Goal: Check status: Check status

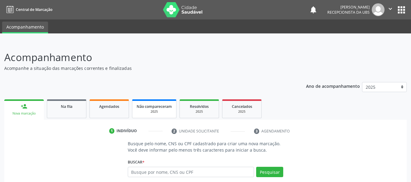
click at [163, 108] on span "Não compareceram" at bounding box center [154, 106] width 35 height 5
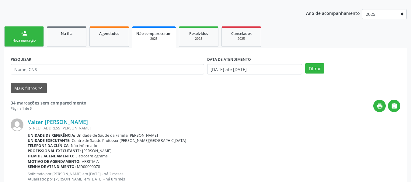
scroll to position [85, 0]
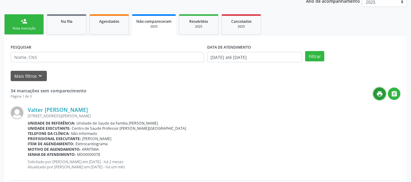
click at [379, 95] on icon "print" at bounding box center [379, 94] width 7 height 7
click at [108, 29] on link "Agendados" at bounding box center [109, 24] width 40 height 20
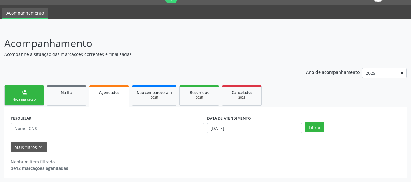
scroll to position [14, 0]
click at [62, 96] on link "Na fila" at bounding box center [67, 95] width 40 height 20
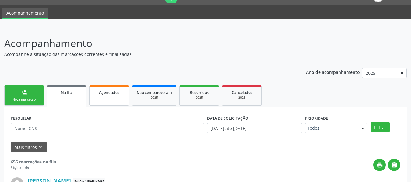
click at [115, 99] on link "Agendados" at bounding box center [109, 95] width 40 height 20
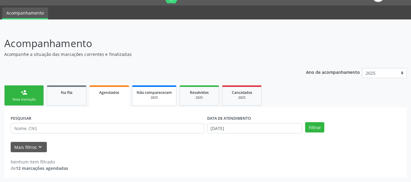
click at [162, 96] on div "2025" at bounding box center [154, 97] width 35 height 5
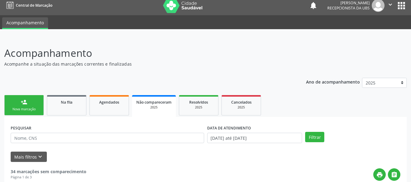
scroll to position [0, 0]
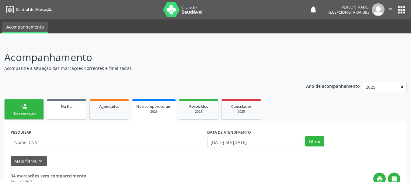
click at [65, 112] on link "Na fila" at bounding box center [67, 109] width 40 height 20
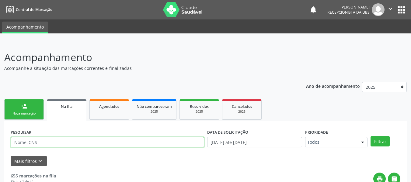
click at [156, 144] on input "text" at bounding box center [107, 142] width 193 height 10
click at [370, 136] on button "Filtrar" at bounding box center [379, 141] width 19 height 10
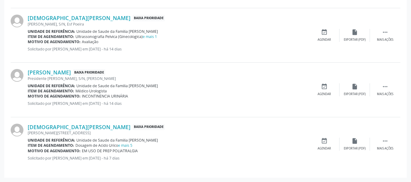
scroll to position [78, 0]
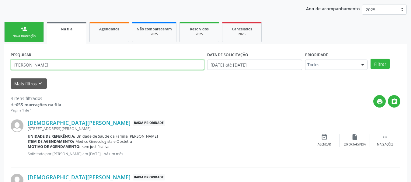
click at [64, 65] on input "[PERSON_NAME]" at bounding box center [107, 65] width 193 height 10
type input "c"
click at [370, 59] on button "Filtrar" at bounding box center [379, 64] width 19 height 10
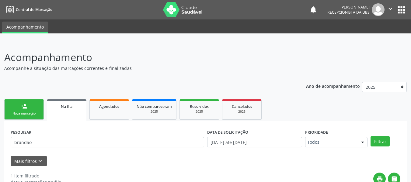
scroll to position [73, 0]
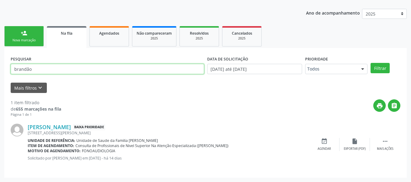
click at [112, 69] on input "brandão" at bounding box center [107, 69] width 193 height 10
type input "b"
click at [113, 36] on link "Agendados" at bounding box center [109, 36] width 40 height 20
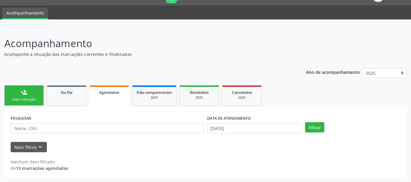
scroll to position [14, 0]
click at [148, 99] on div "2025" at bounding box center [154, 97] width 35 height 5
